Goal: Transaction & Acquisition: Purchase product/service

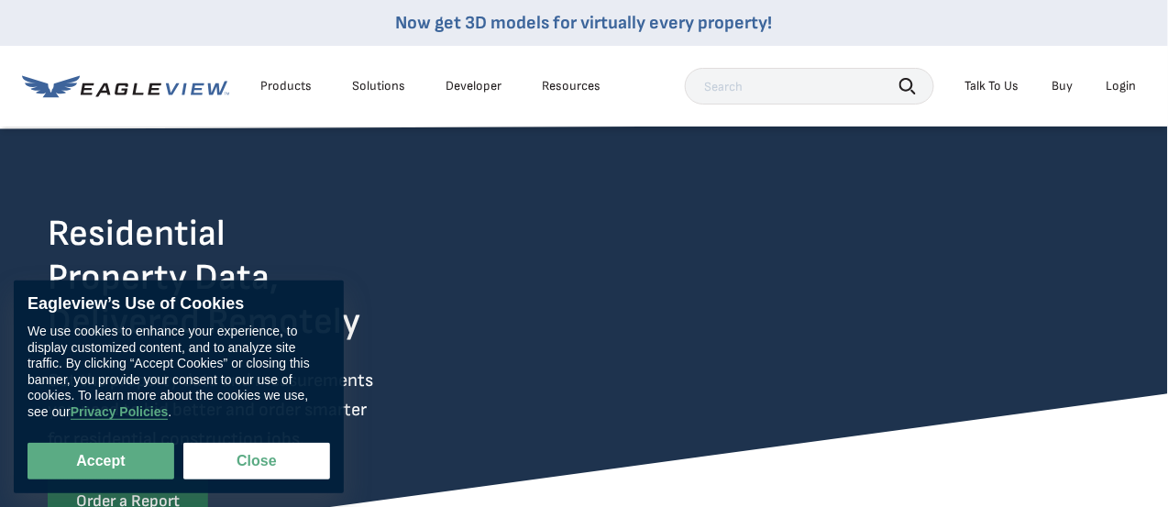
click at [258, 469] on button "Close" at bounding box center [256, 461] width 147 height 37
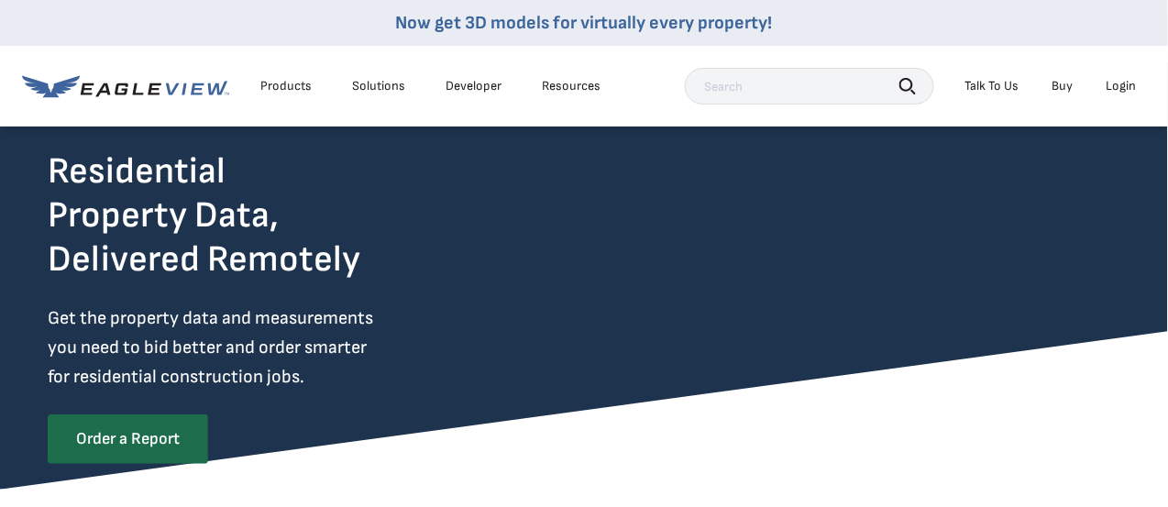
scroll to position [91, 0]
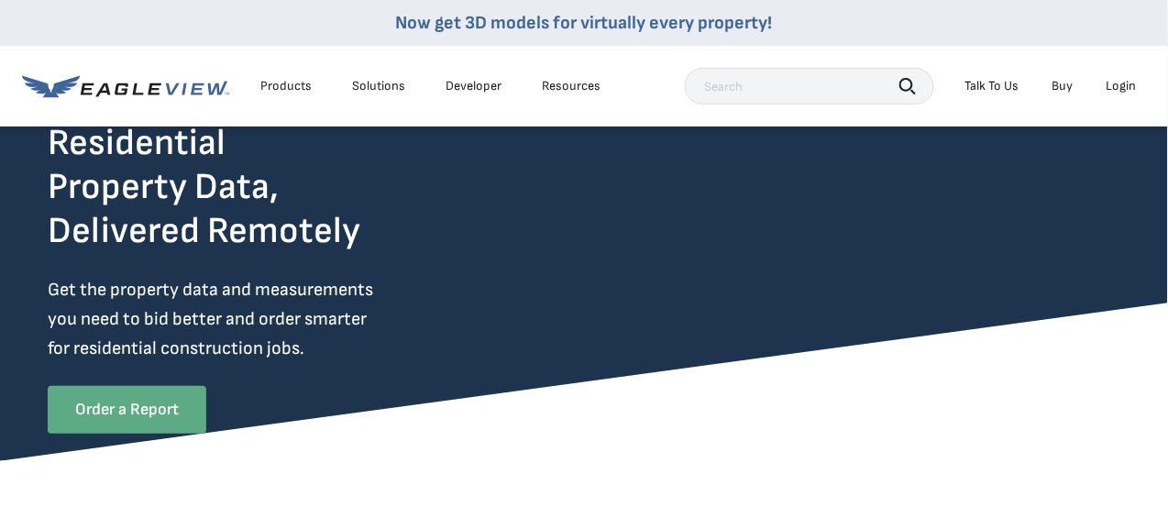
click at [103, 394] on link "Order a Report" at bounding box center [127, 410] width 159 height 48
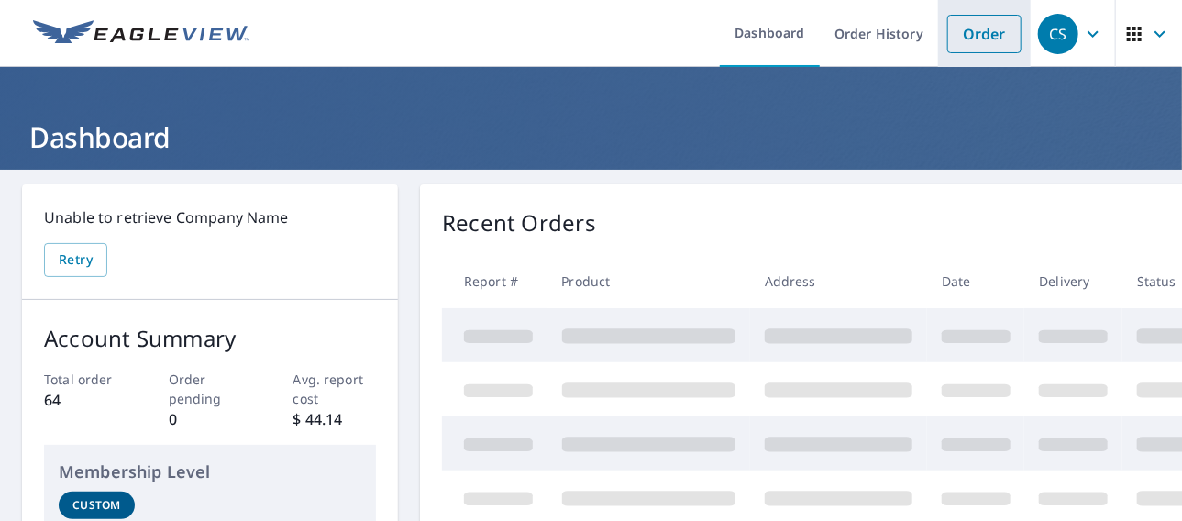
click at [968, 42] on link "Order" at bounding box center [984, 34] width 74 height 39
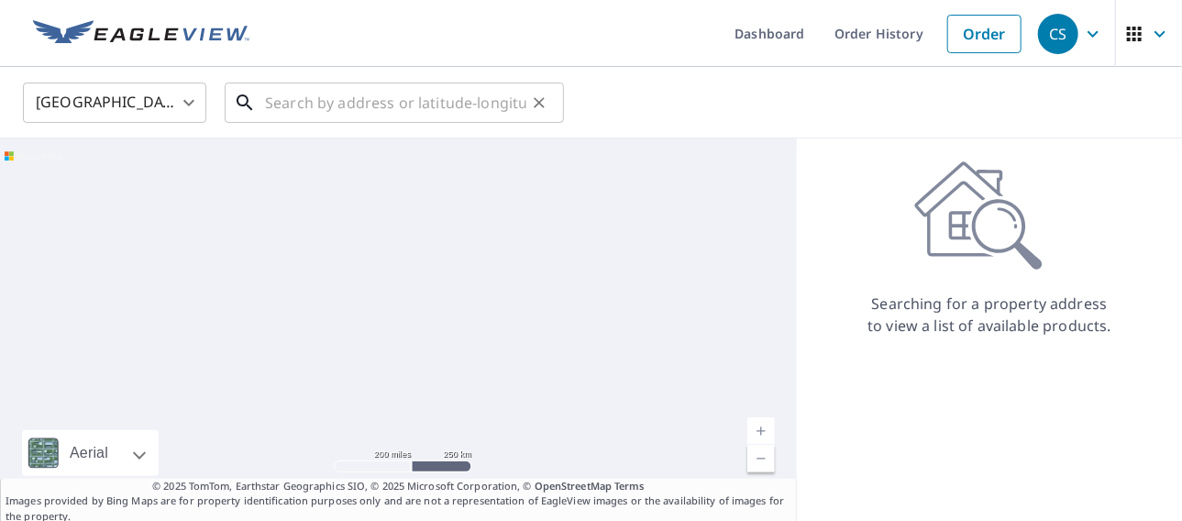
click at [370, 102] on input "text" at bounding box center [395, 102] width 261 height 51
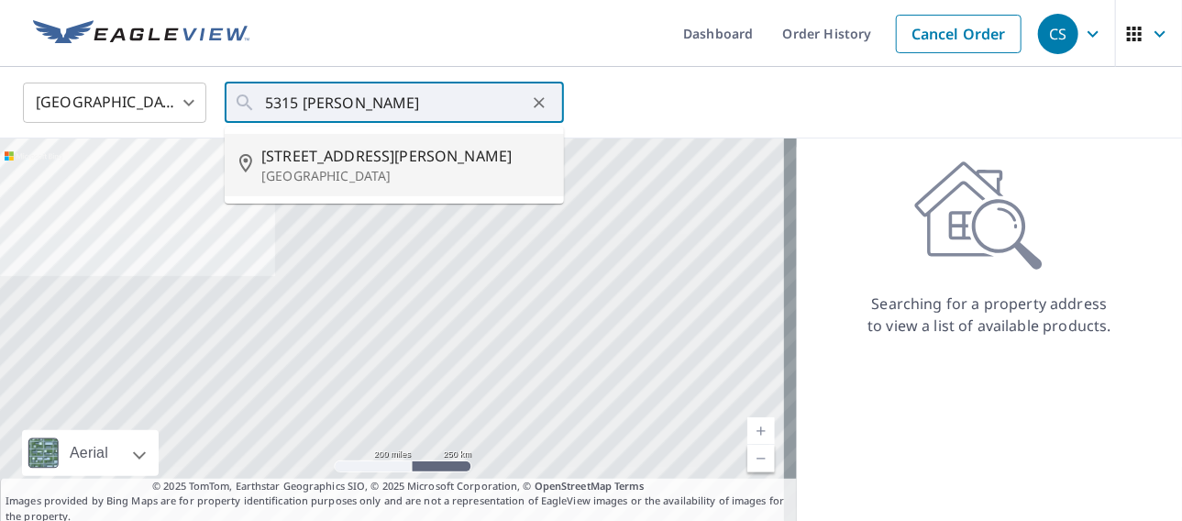
type input "5315 E Casper Rd Mesa, AZ 85205"
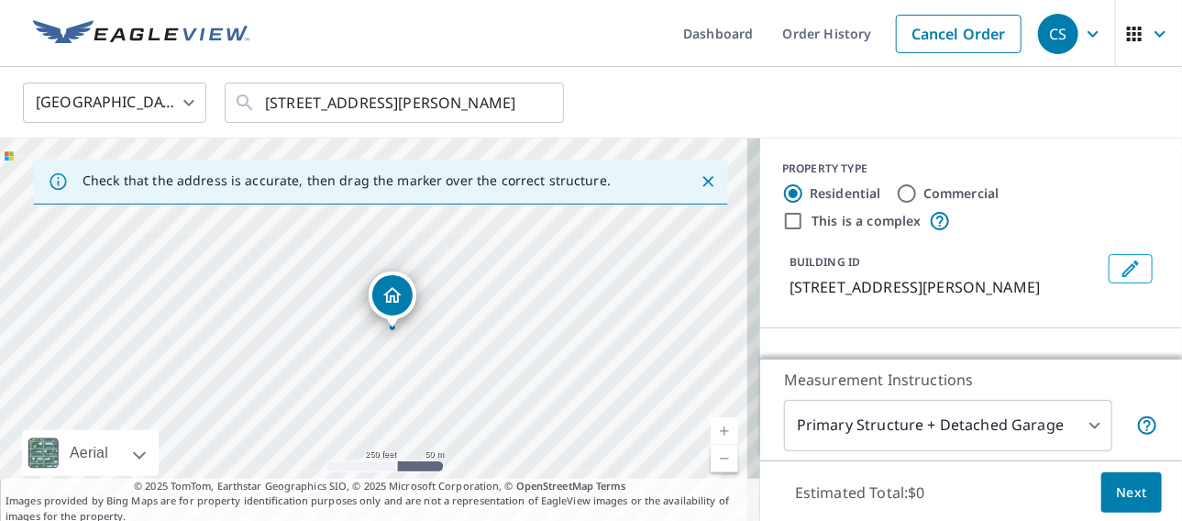
click at [699, 184] on icon "Close" at bounding box center [708, 181] width 18 height 18
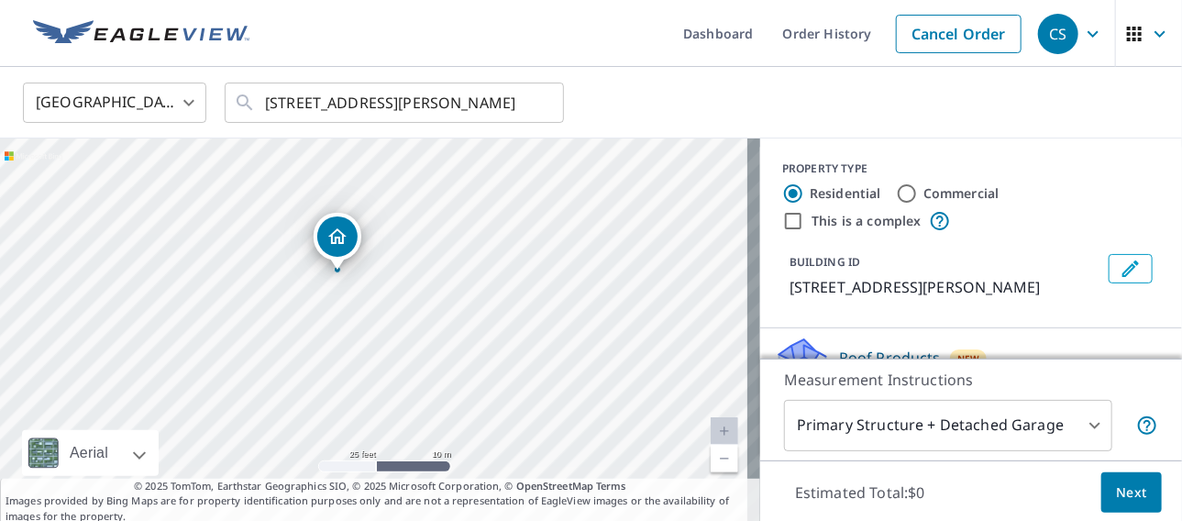
click at [1151, 185] on div "PROPERTY TYPE Residential Commercial This is a complex BUILDING ID 5315 E Caspe…" at bounding box center [971, 233] width 422 height 190
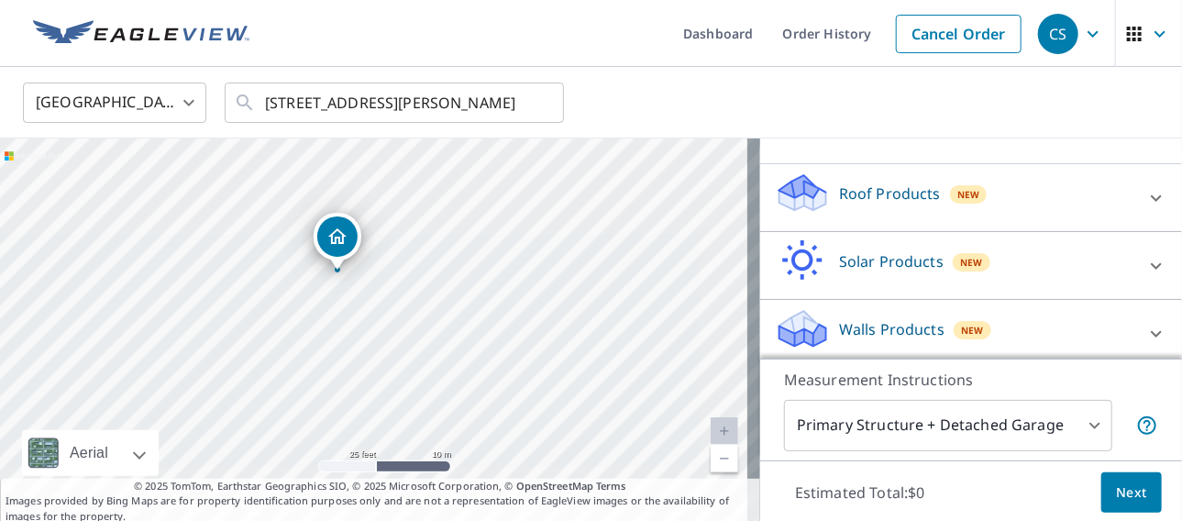
scroll to position [171, 0]
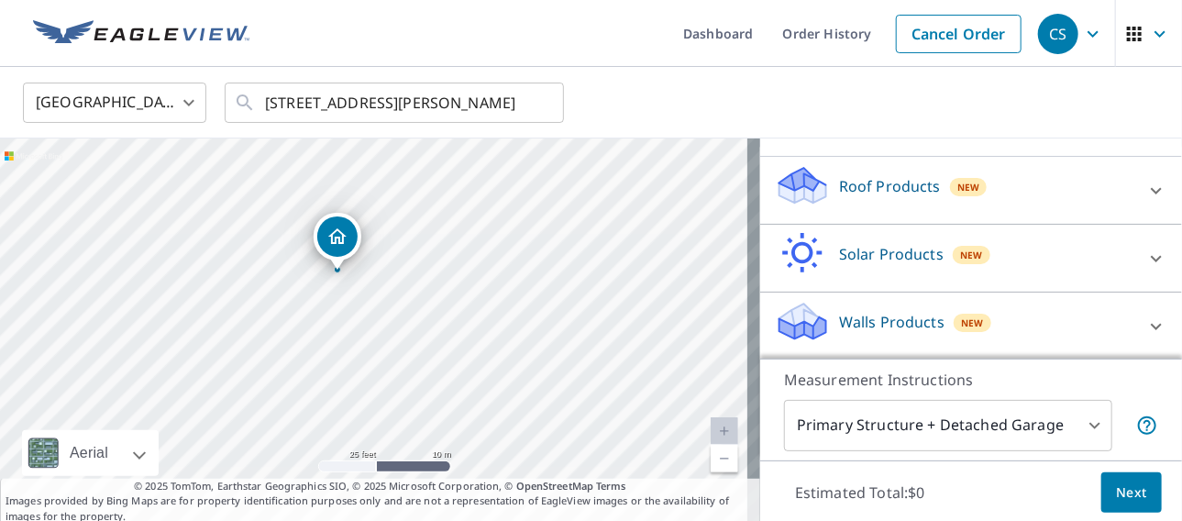
click at [1122, 492] on span "Next" at bounding box center [1131, 492] width 31 height 23
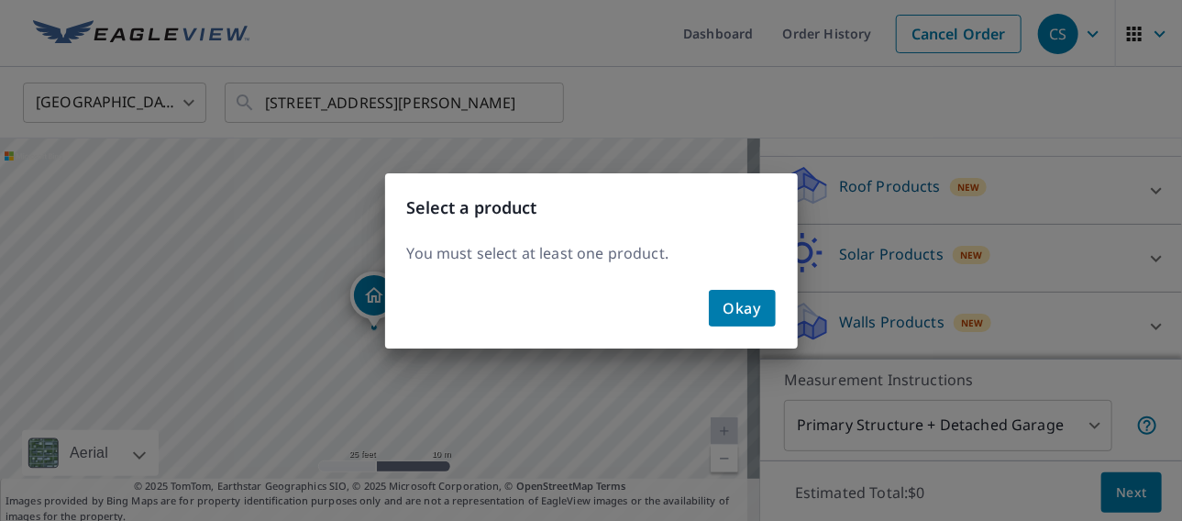
click at [733, 304] on span "Okay" at bounding box center [743, 308] width 38 height 26
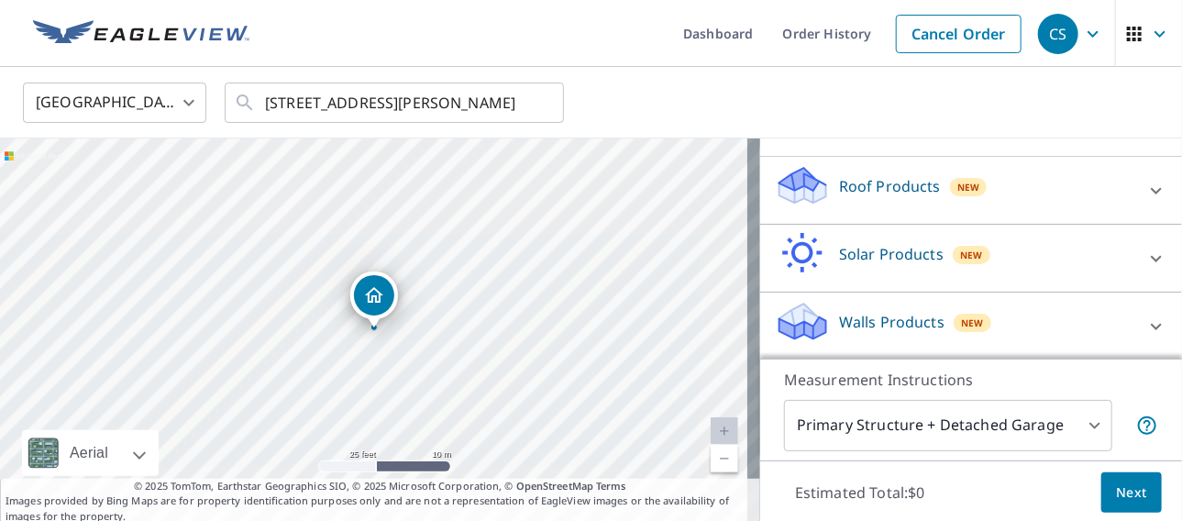
click at [370, 329] on div at bounding box center [373, 327] width 7 height 7
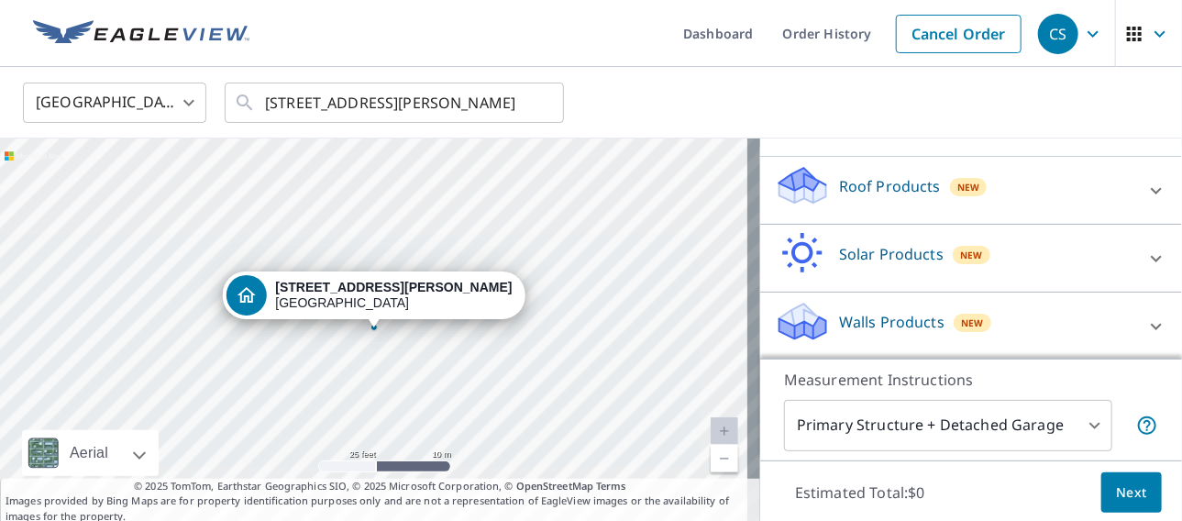
click at [372, 300] on div "5315 E Casper Rd Mesa, AZ 85205" at bounding box center [393, 295] width 237 height 31
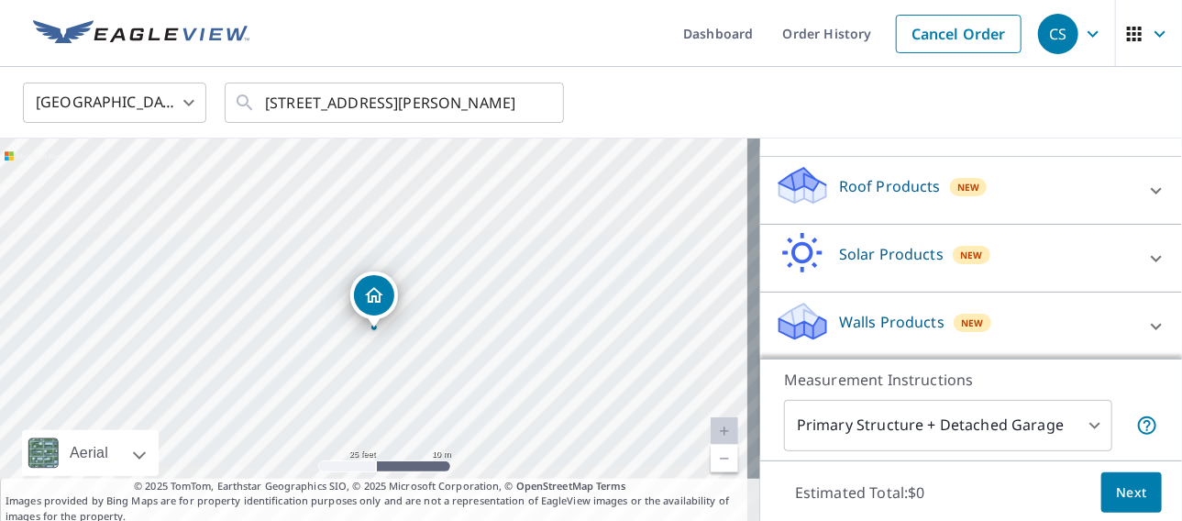
scroll to position [0, 0]
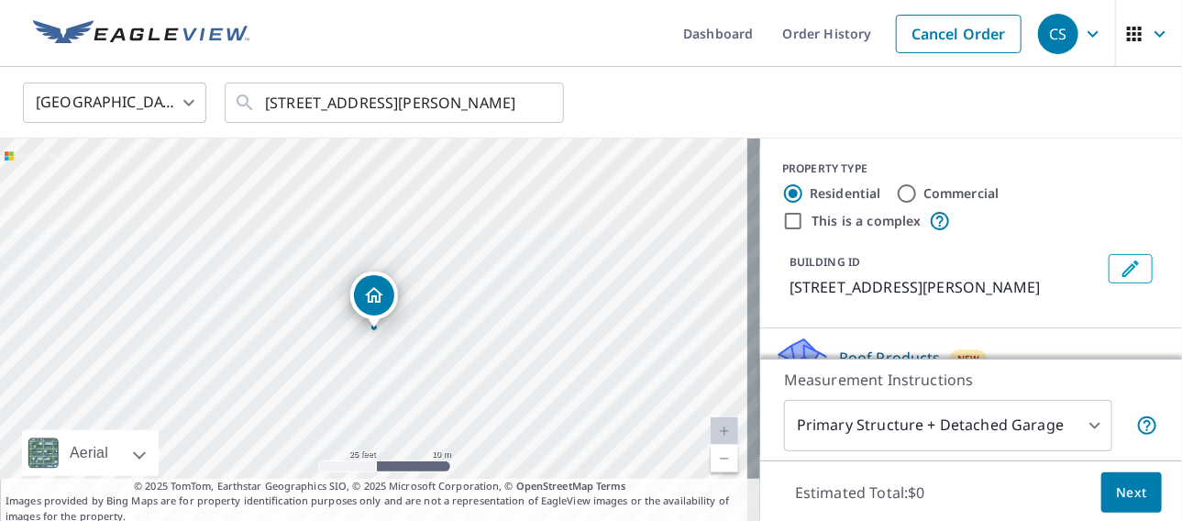
click at [1007, 283] on p "5315 E Casper Rd, Mesa, AZ, 85205" at bounding box center [946, 287] width 312 height 22
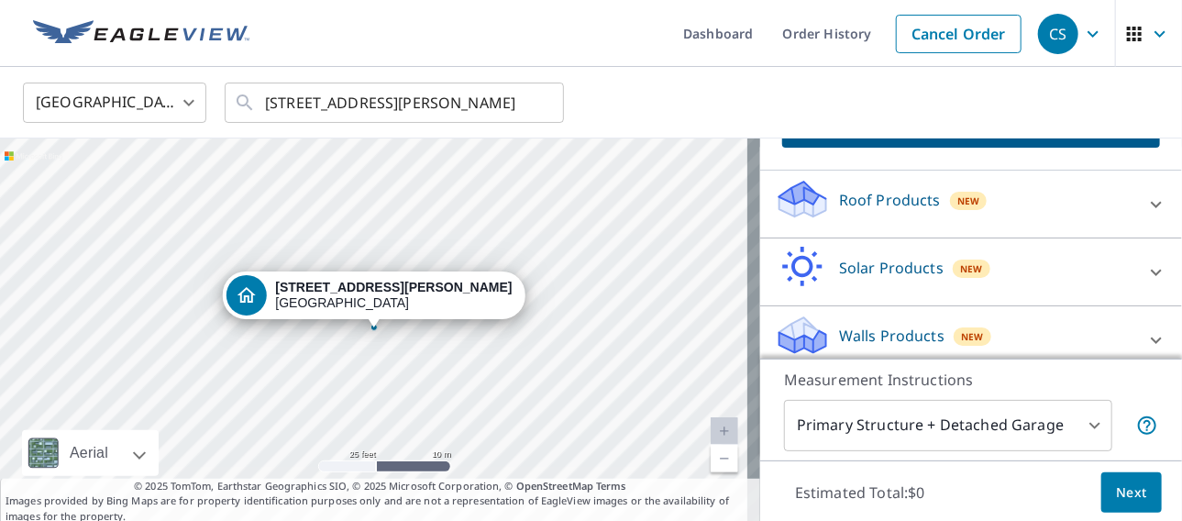
scroll to position [171, 0]
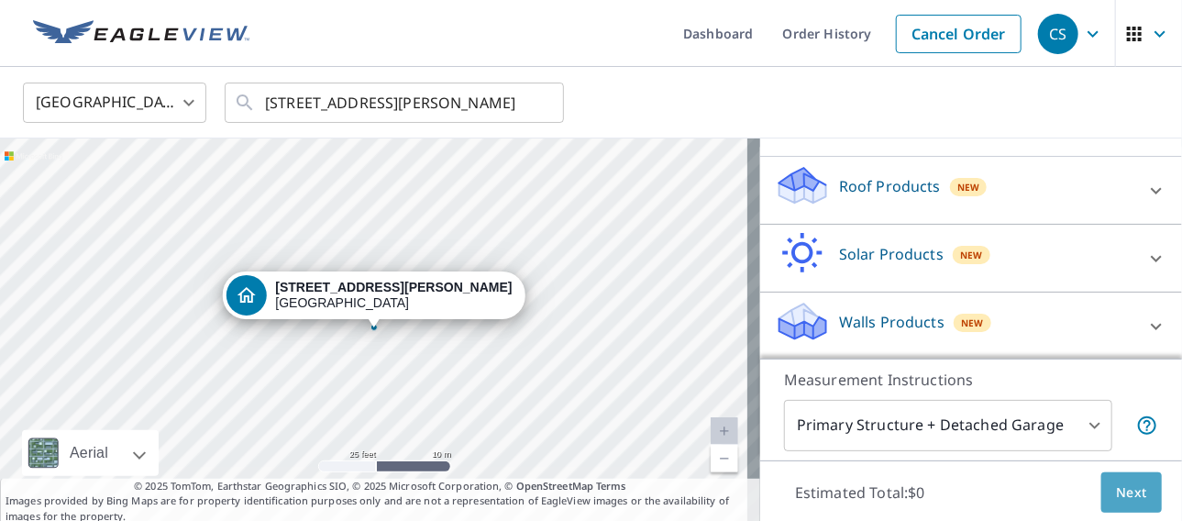
click at [1116, 491] on span "Next" at bounding box center [1131, 492] width 31 height 23
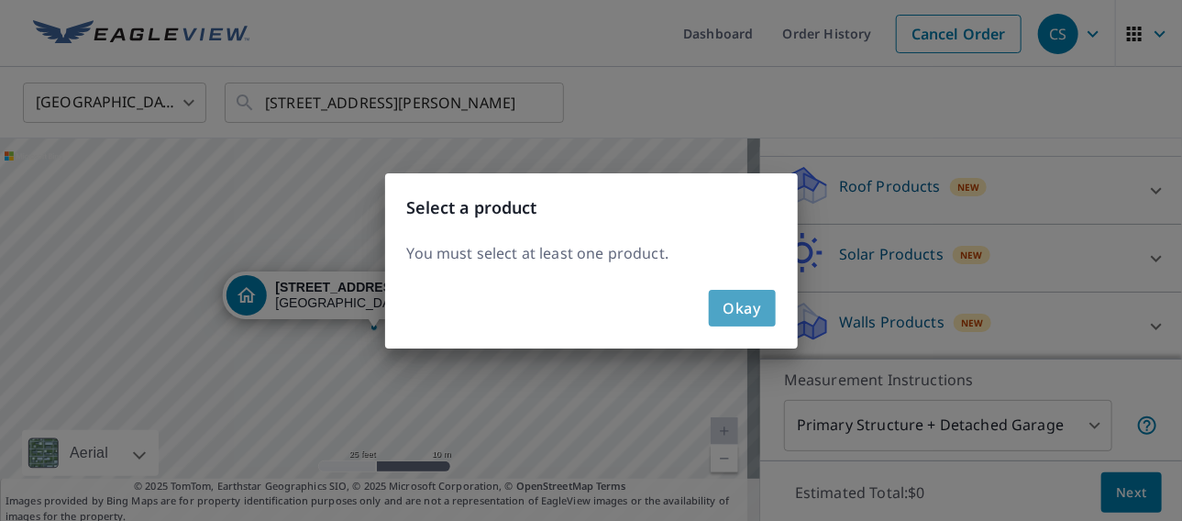
click at [743, 302] on span "Okay" at bounding box center [743, 308] width 38 height 26
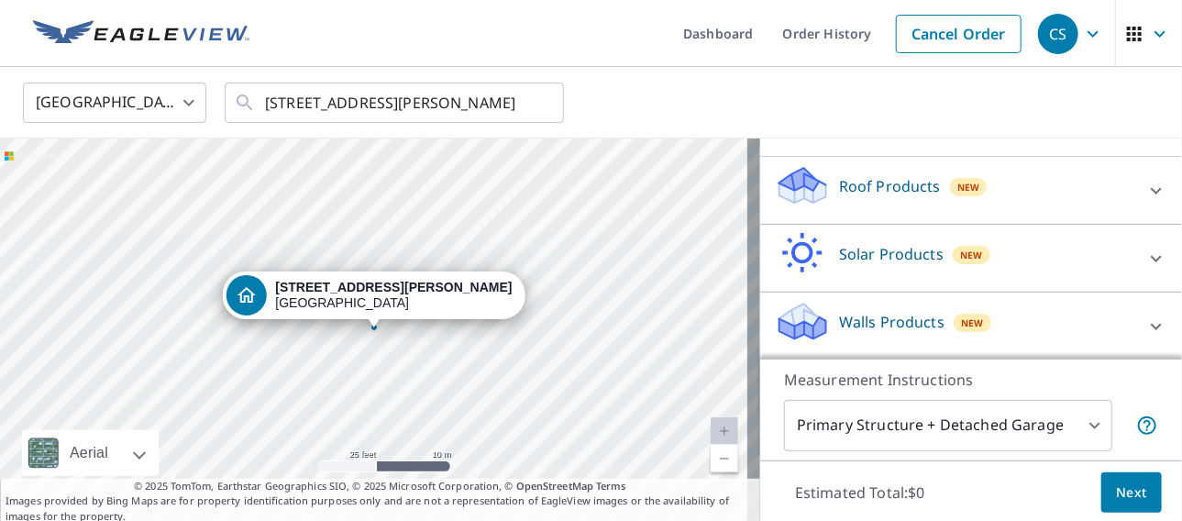
scroll to position [49, 0]
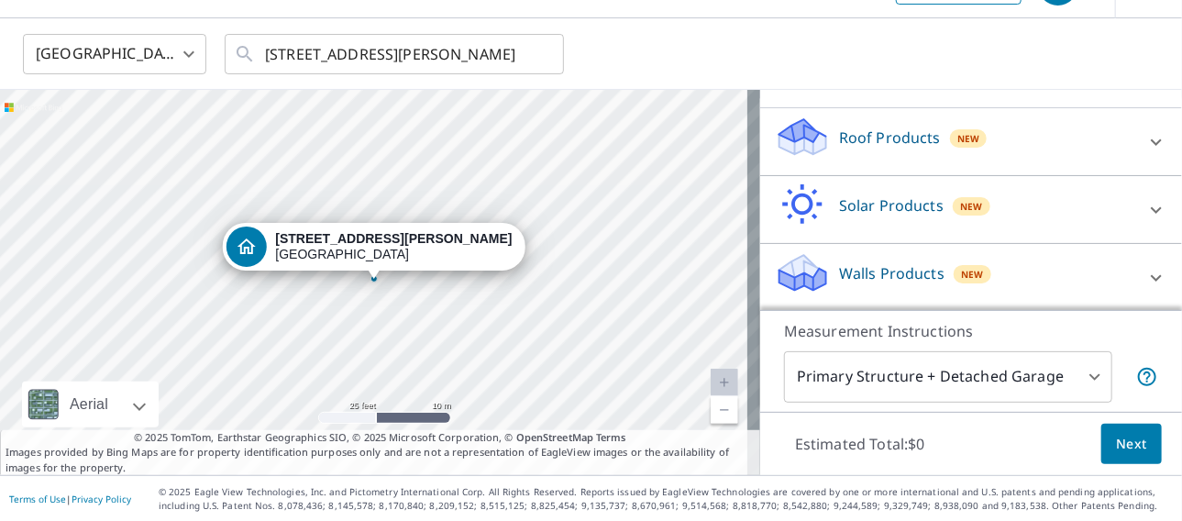
click at [1085, 372] on body "CS CS Dashboard Order History Cancel Order CS United States US ​ 5315 E Casper …" at bounding box center [591, 260] width 1182 height 521
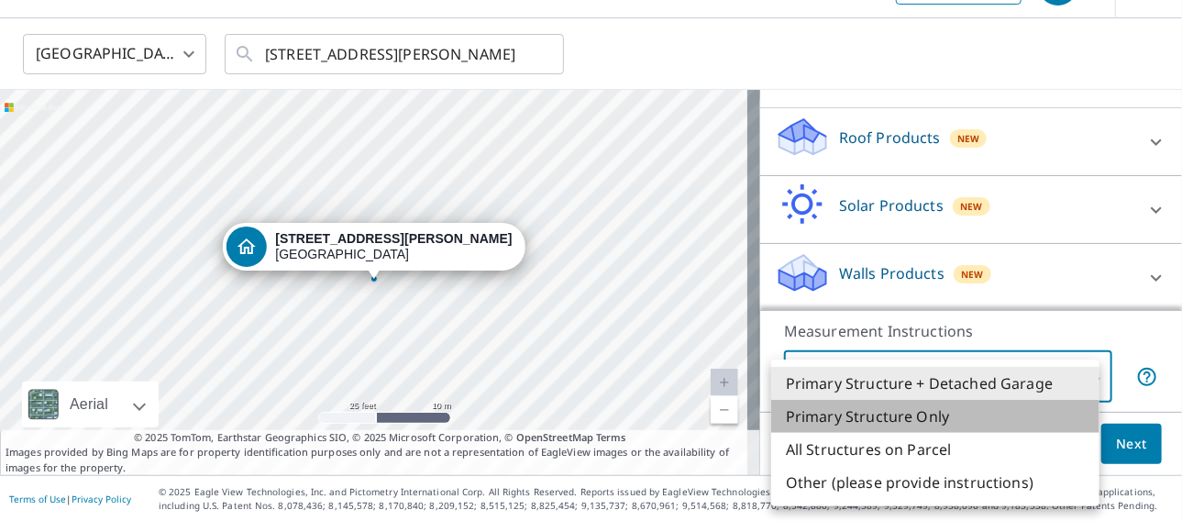
click at [937, 417] on li "Primary Structure Only" at bounding box center [935, 416] width 328 height 33
type input "2"
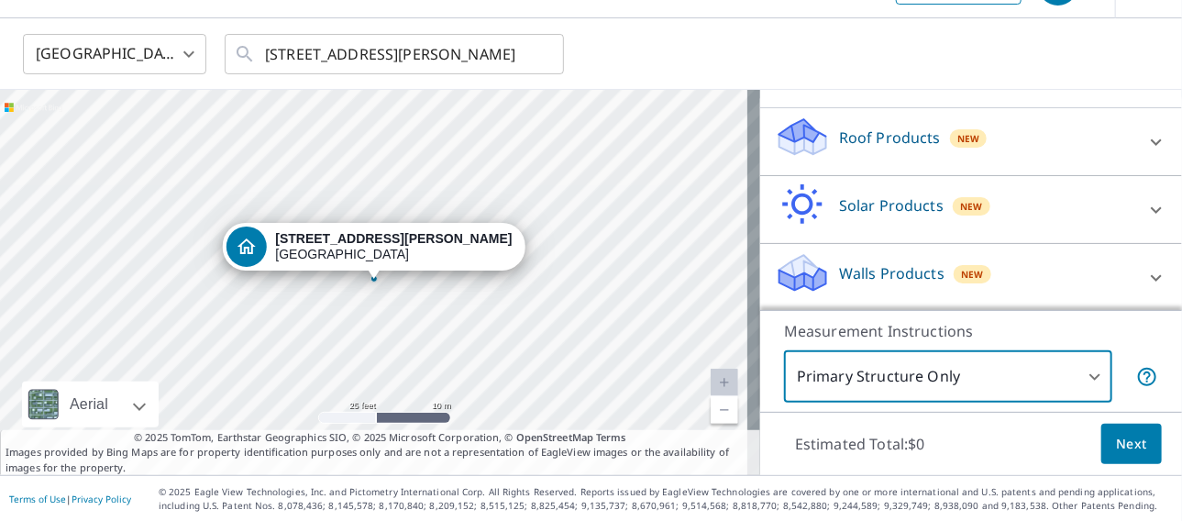
click at [1116, 446] on span "Next" at bounding box center [1131, 444] width 31 height 23
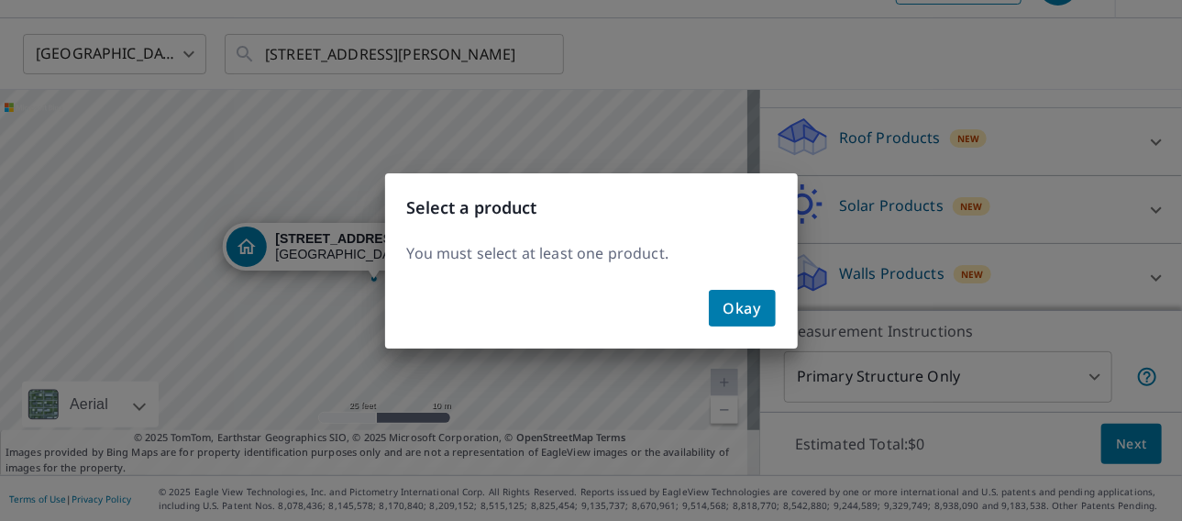
click at [754, 309] on span "Okay" at bounding box center [743, 308] width 38 height 26
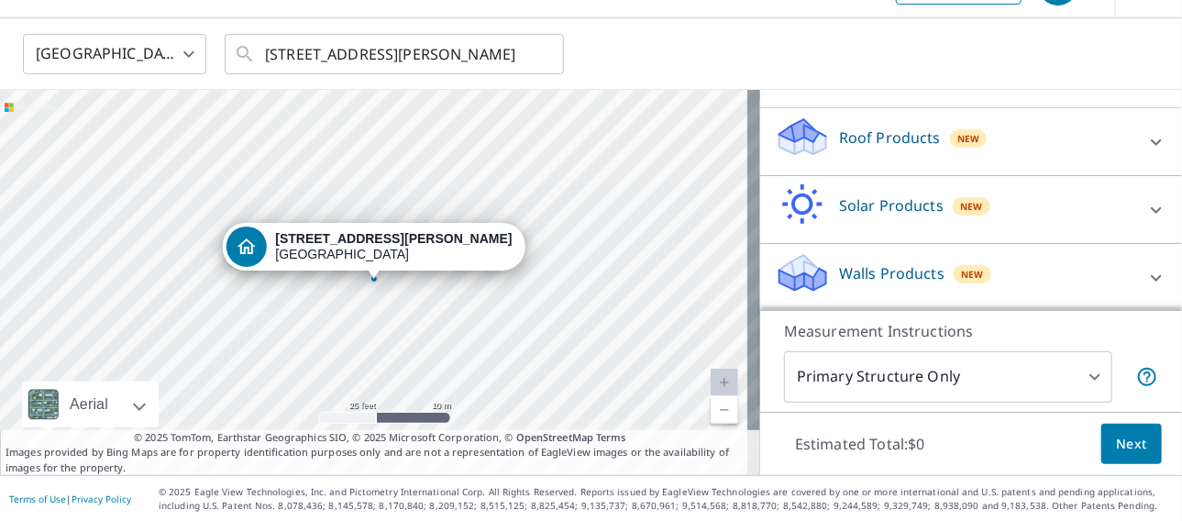
click at [1145, 136] on icon at bounding box center [1156, 142] width 22 height 22
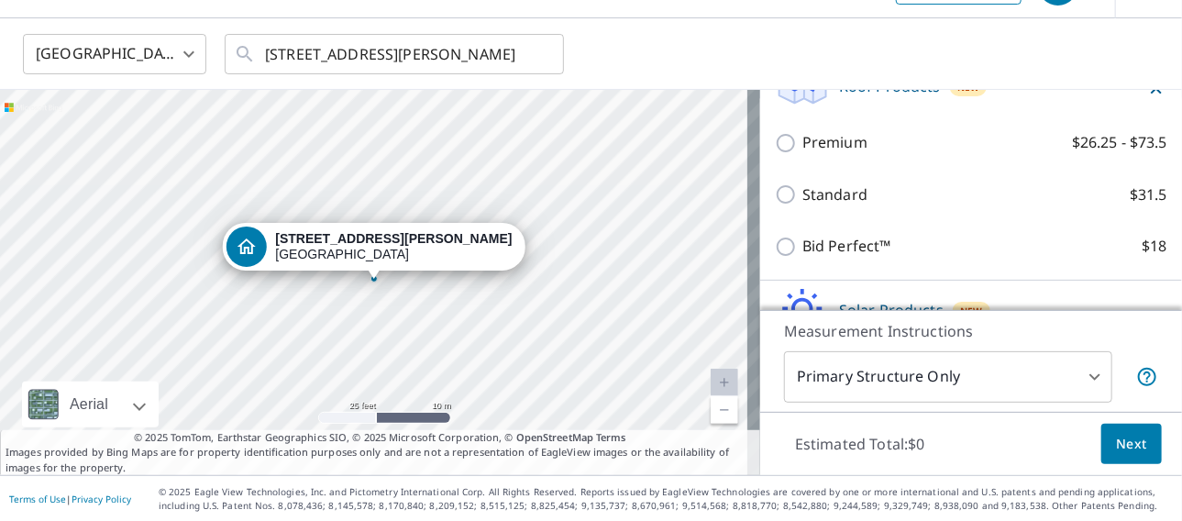
scroll to position [263, 0]
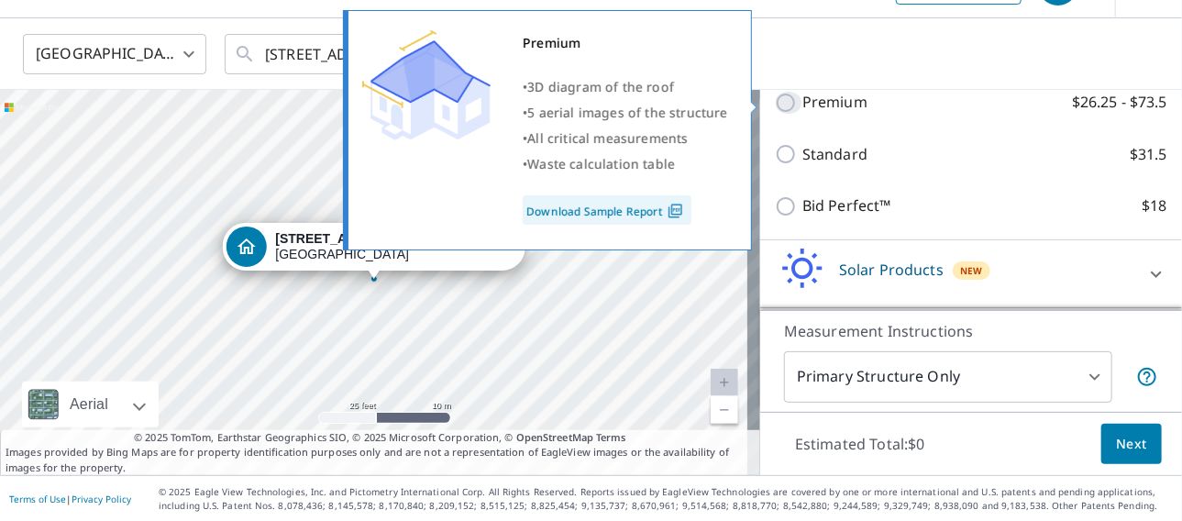
click at [777, 103] on input "Premium $26.25 - $73.5" at bounding box center [789, 103] width 28 height 22
checkbox input "true"
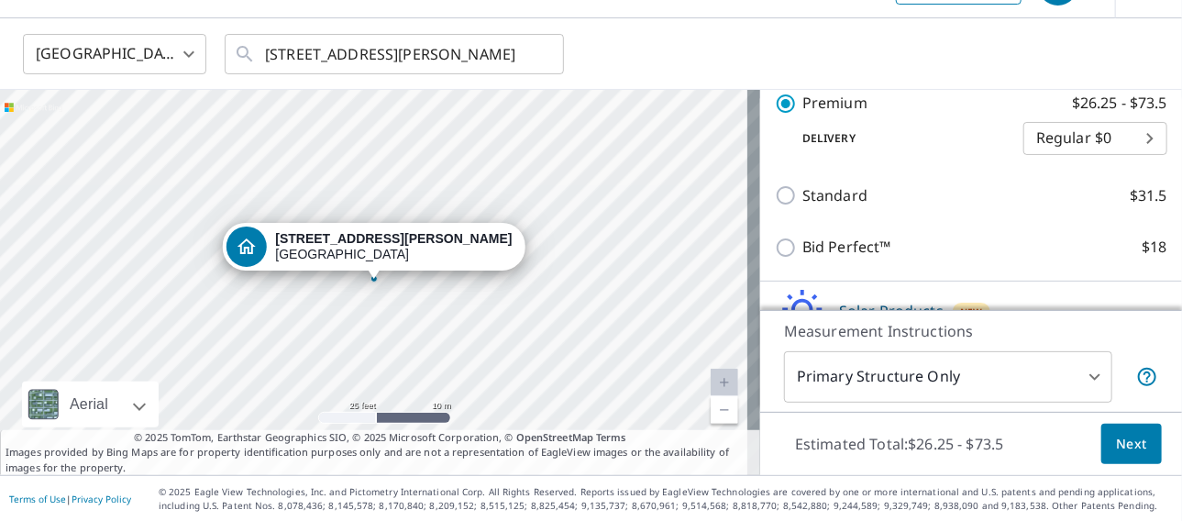
click at [1130, 137] on body "CS CS Dashboard Order History Cancel Order CS United States US ​ 5315 E Casper …" at bounding box center [591, 260] width 1182 height 521
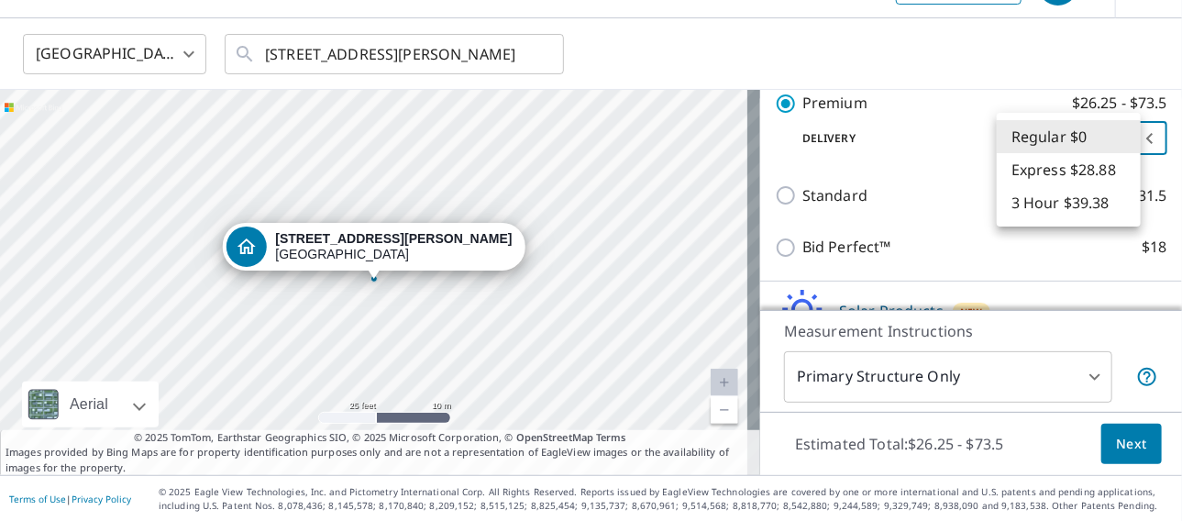
click at [934, 136] on div at bounding box center [591, 260] width 1182 height 521
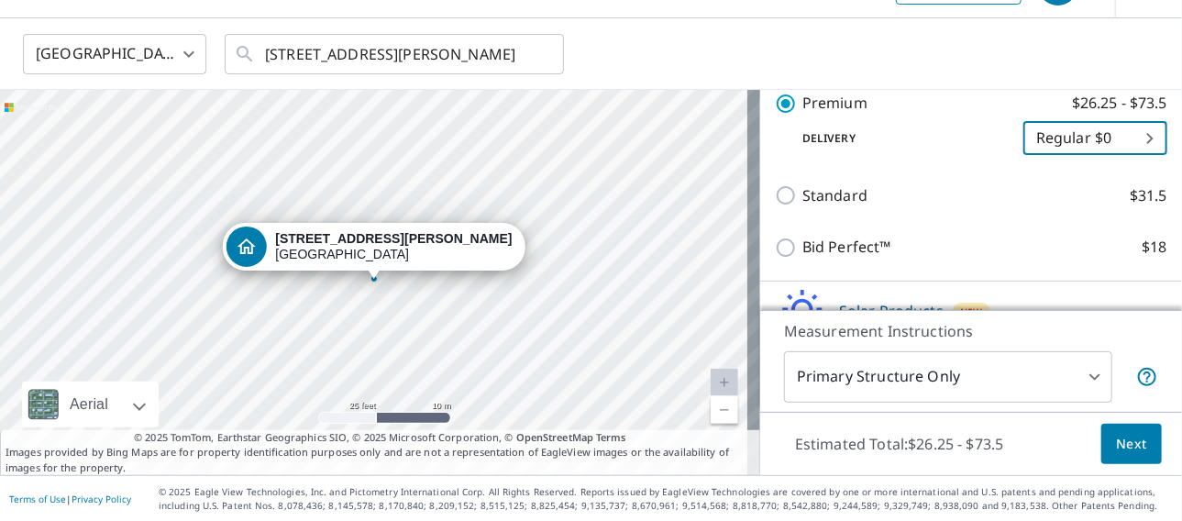
click at [1127, 442] on span "Next" at bounding box center [1131, 444] width 31 height 23
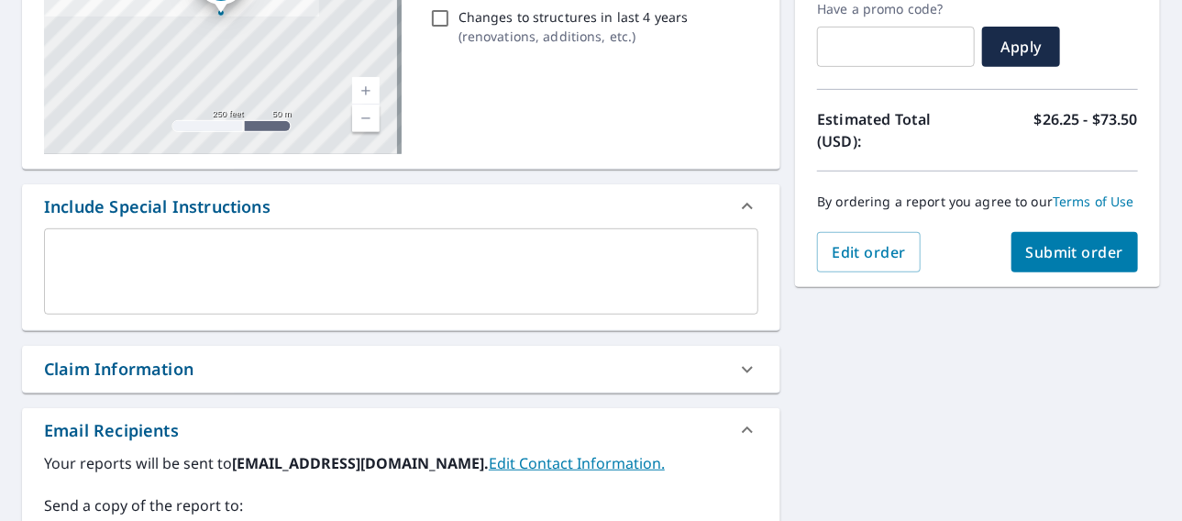
scroll to position [412, 0]
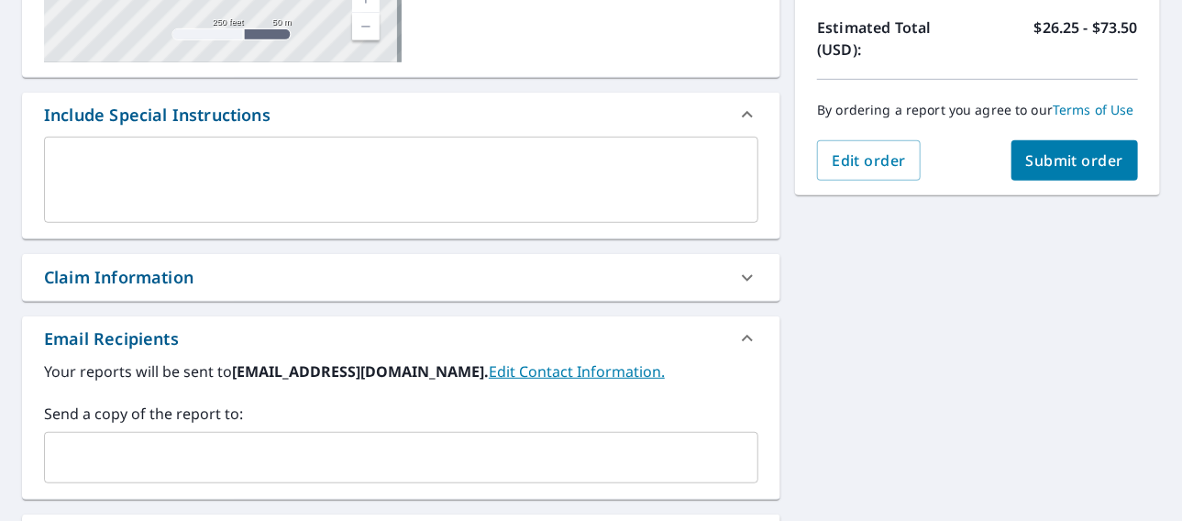
click at [740, 275] on icon at bounding box center [747, 278] width 22 height 22
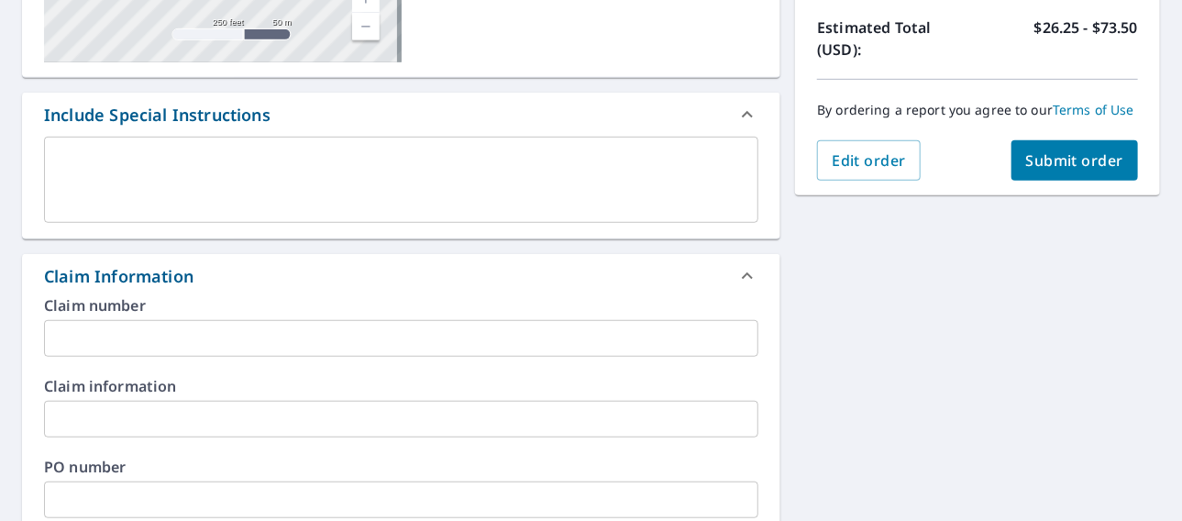
click at [432, 326] on input "text" at bounding box center [401, 338] width 714 height 37
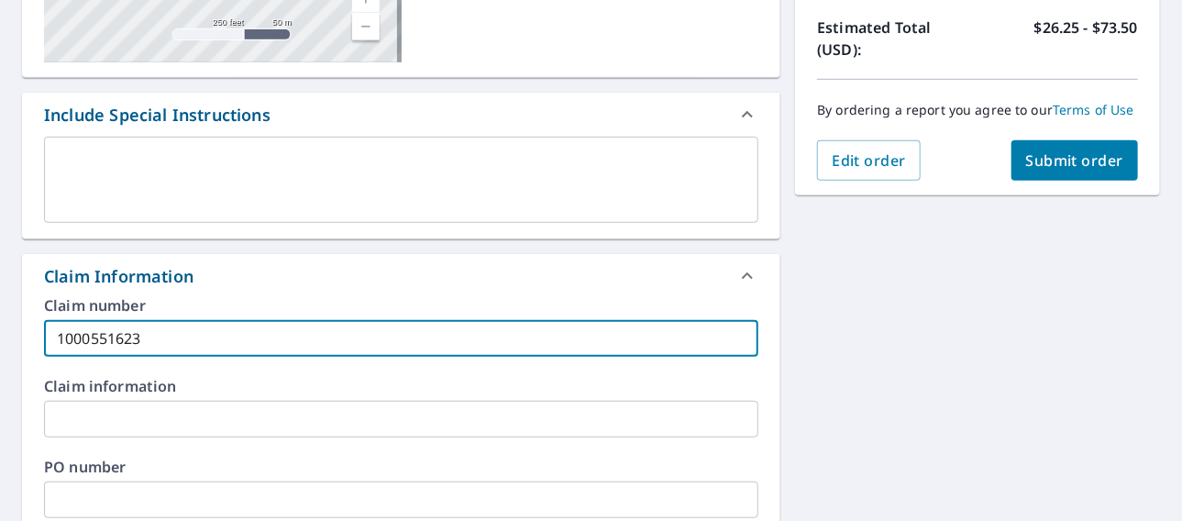
type input "1000551623"
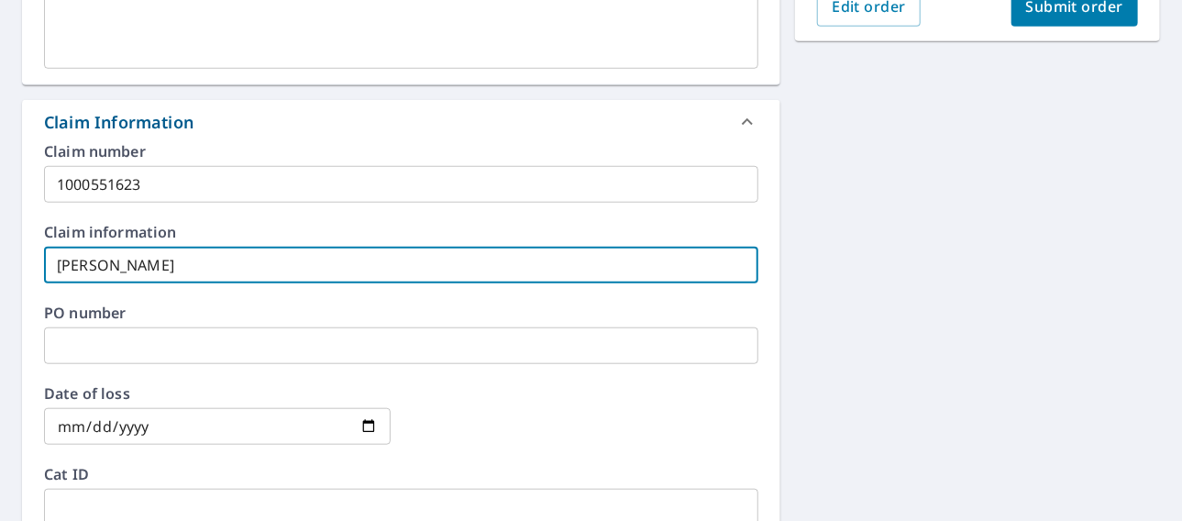
scroll to position [595, 0]
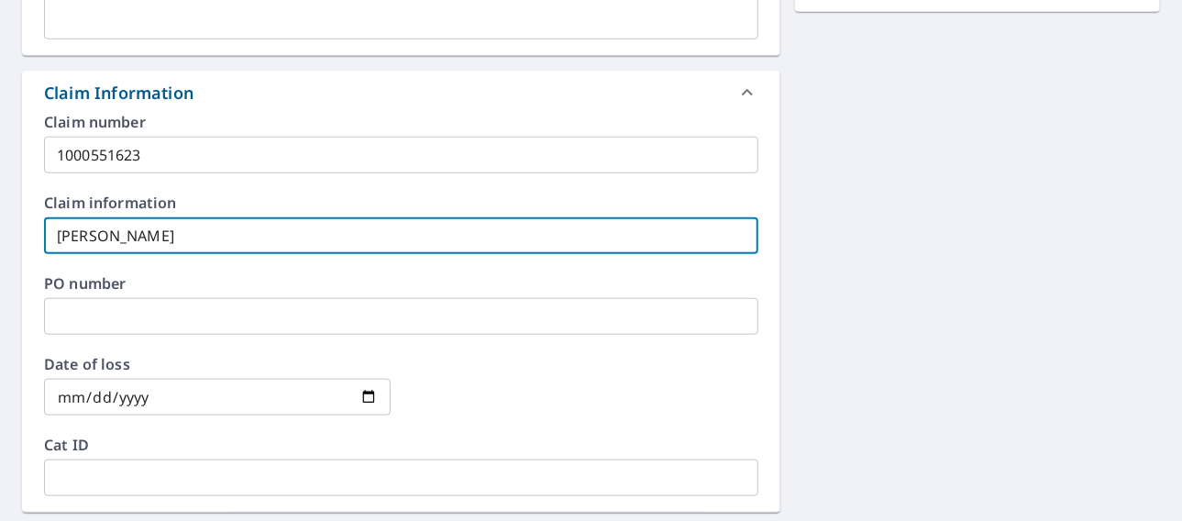
type input "Karnos, Patrick"
click at [236, 316] on input "text" at bounding box center [401, 316] width 714 height 37
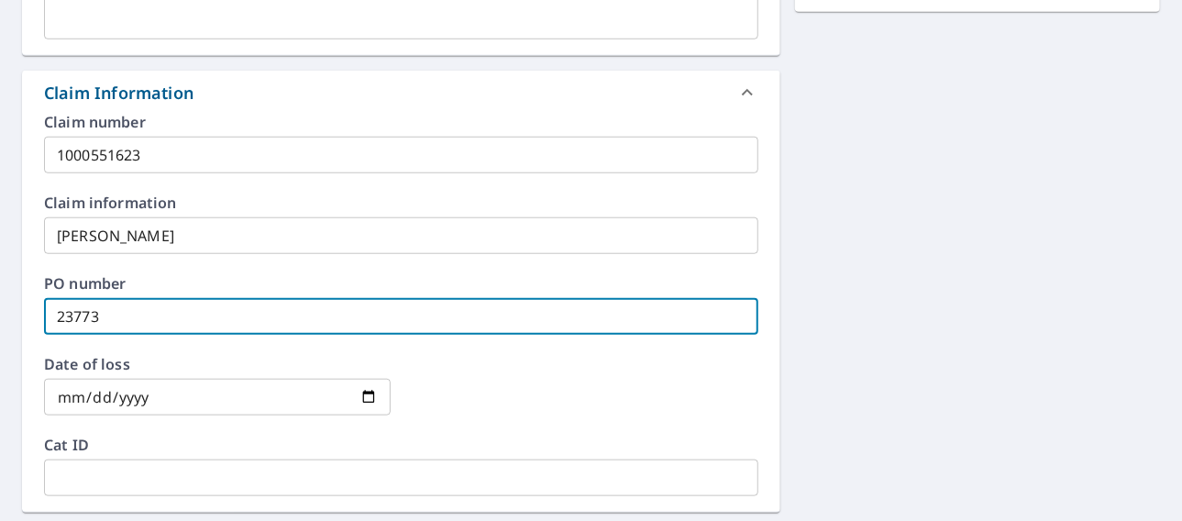
type input "23773"
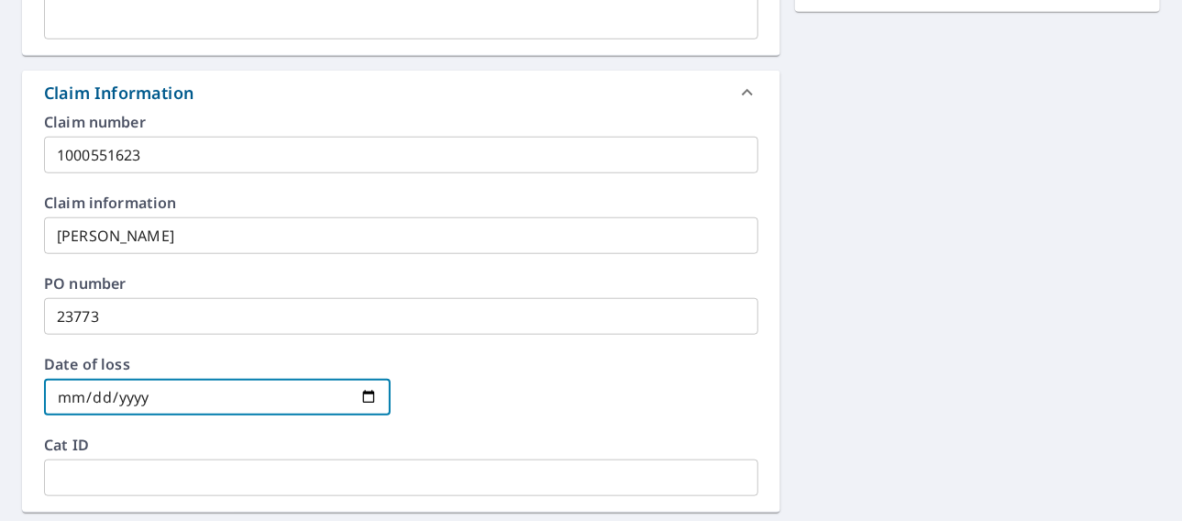
click at [366, 394] on input "date" at bounding box center [217, 397] width 347 height 37
type input "2025-08-25"
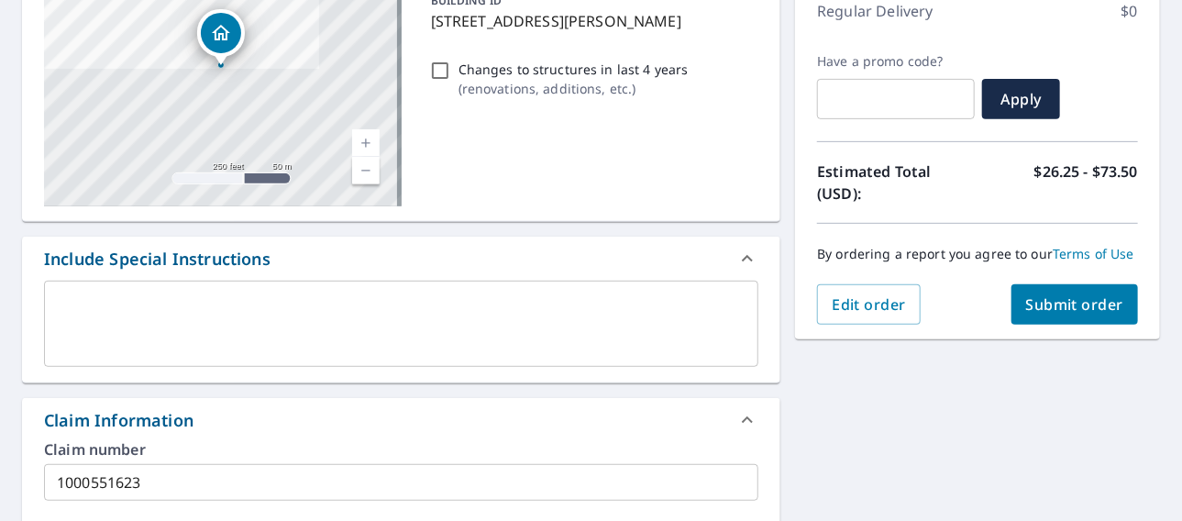
scroll to position [274, 0]
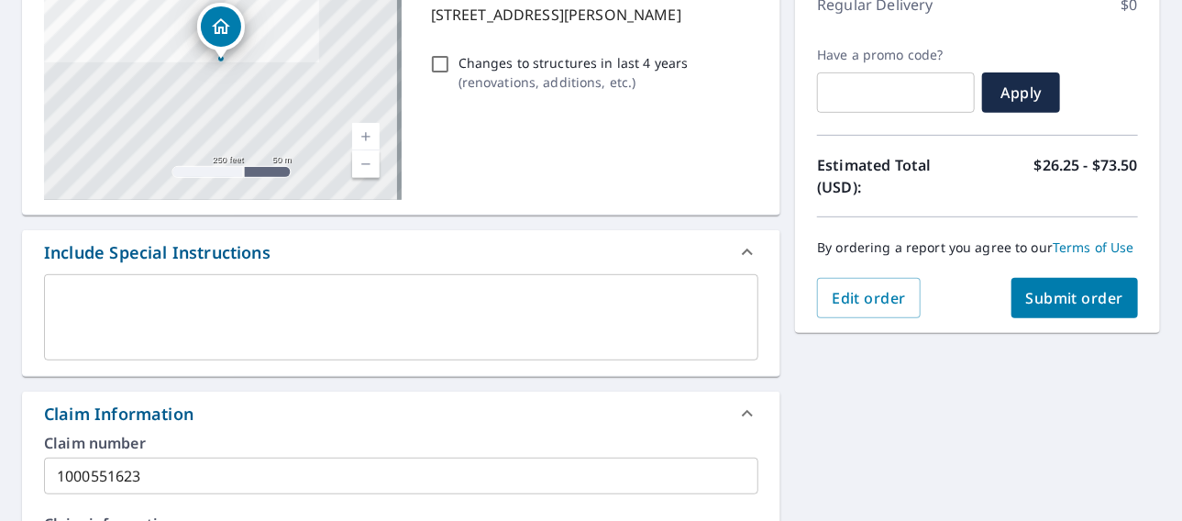
click at [1047, 298] on span "Submit order" at bounding box center [1075, 298] width 98 height 20
